Goal: Find specific page/section: Find specific page/section

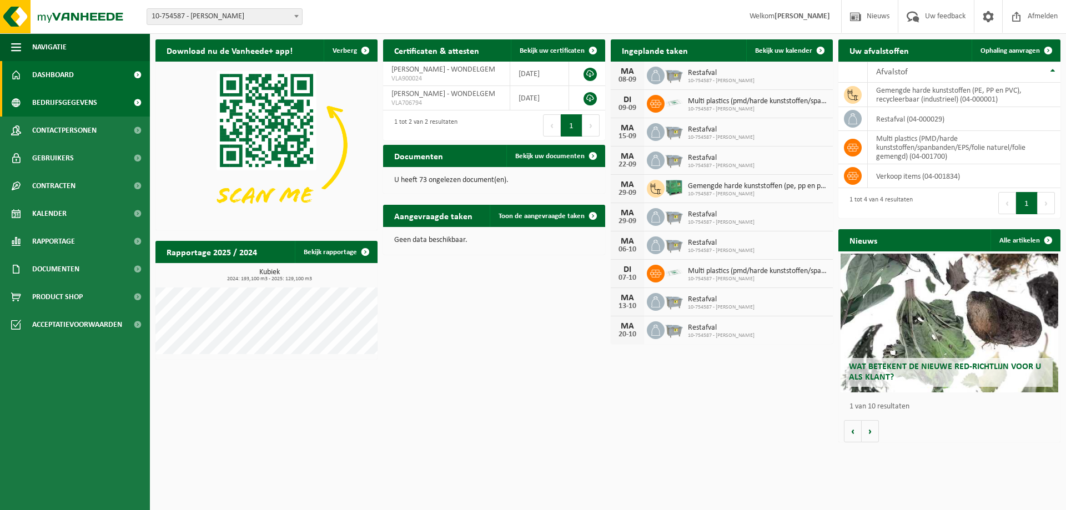
click at [47, 103] on span "Bedrijfsgegevens" at bounding box center [64, 103] width 65 height 28
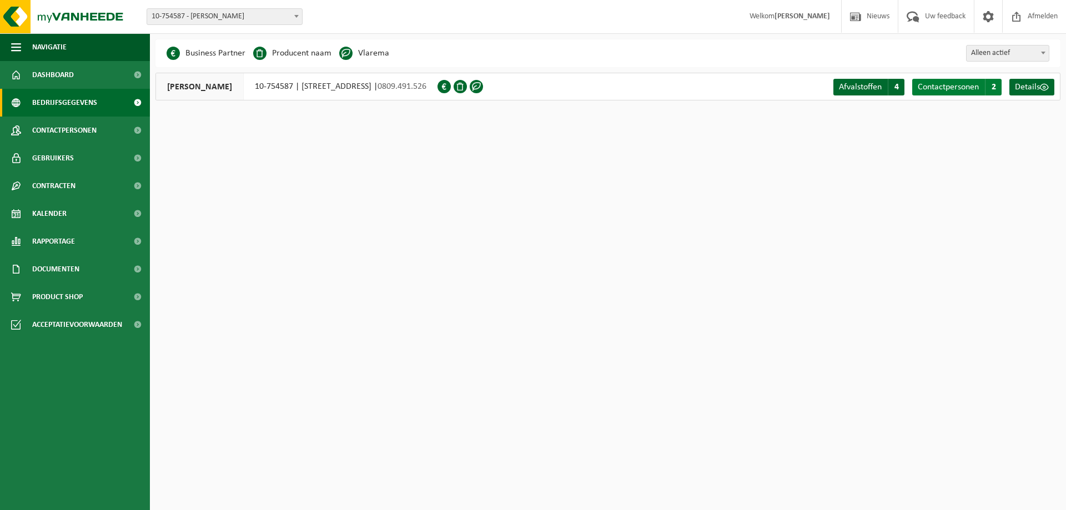
click at [956, 89] on span "Contactpersonen" at bounding box center [947, 87] width 61 height 9
